Goal: Manage account settings

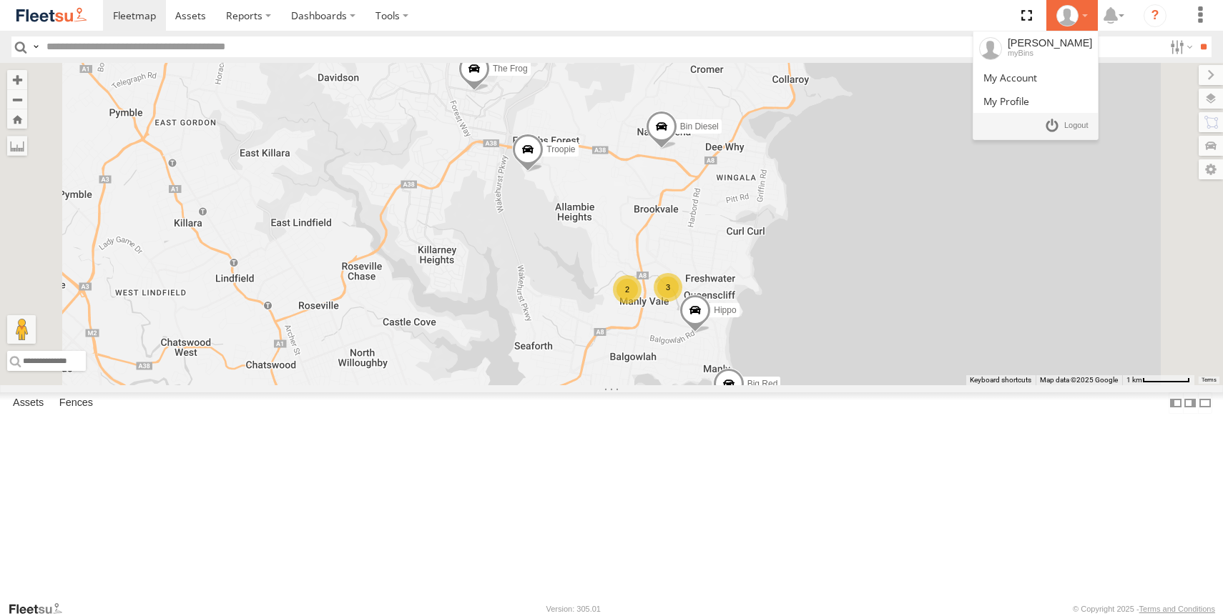
click at [1083, 18] on div at bounding box center [1071, 15] width 41 height 21
click at [1037, 81] on span at bounding box center [1010, 78] width 54 height 14
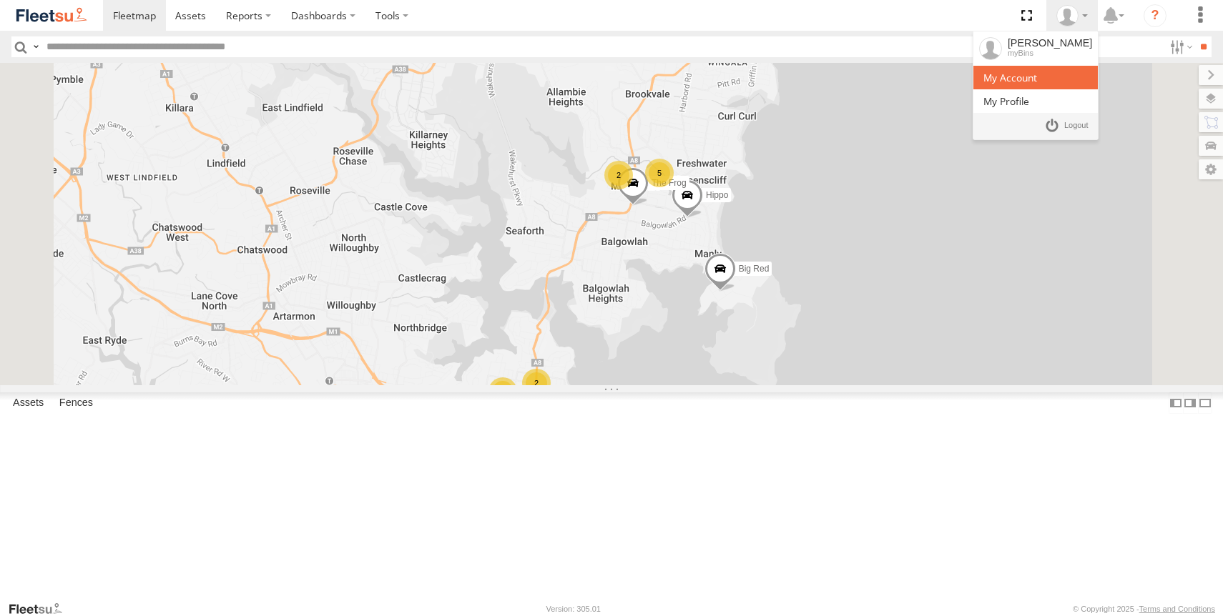
click at [1037, 83] on span at bounding box center [1010, 78] width 54 height 14
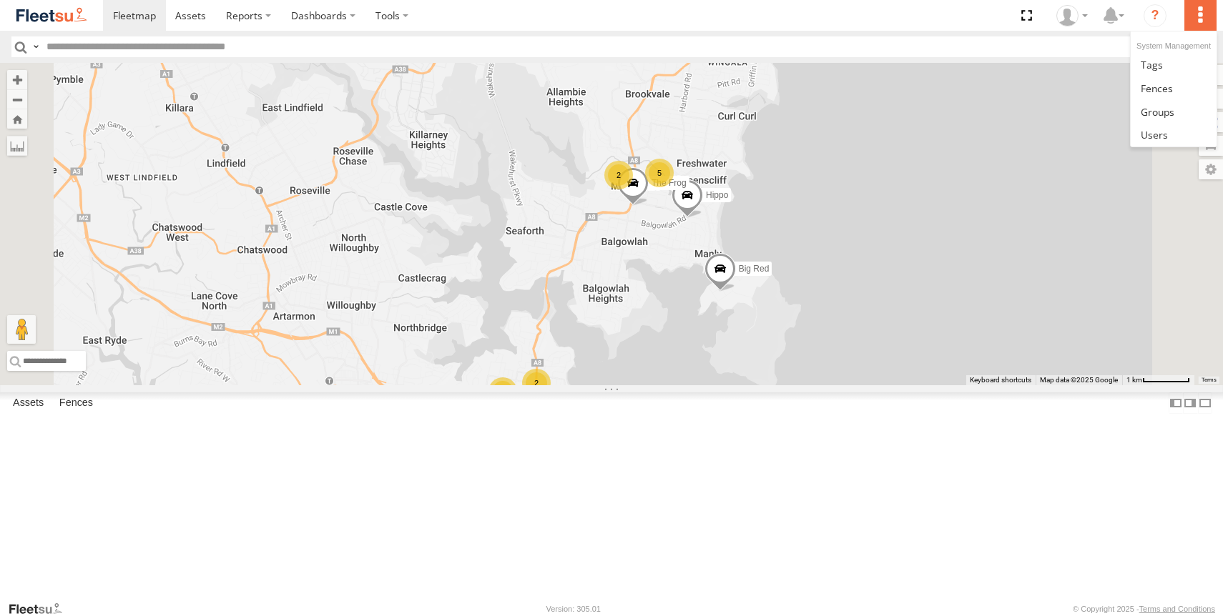
click at [1213, 20] on label at bounding box center [1199, 15] width 31 height 31
click at [1209, 16] on label at bounding box center [1199, 15] width 31 height 31
